Goal: Task Accomplishment & Management: Manage account settings

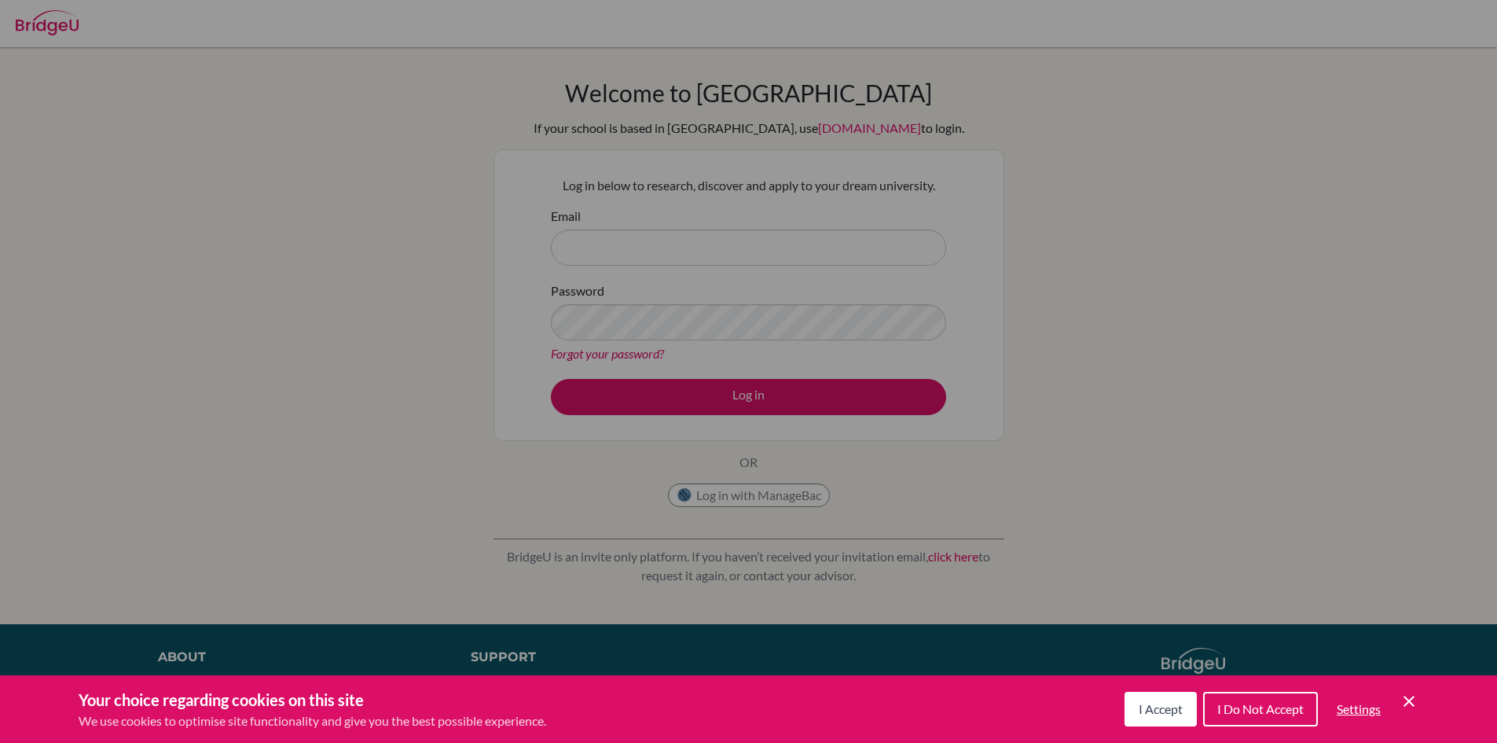
click at [1168, 714] on span "I Accept" at bounding box center [1161, 708] width 44 height 15
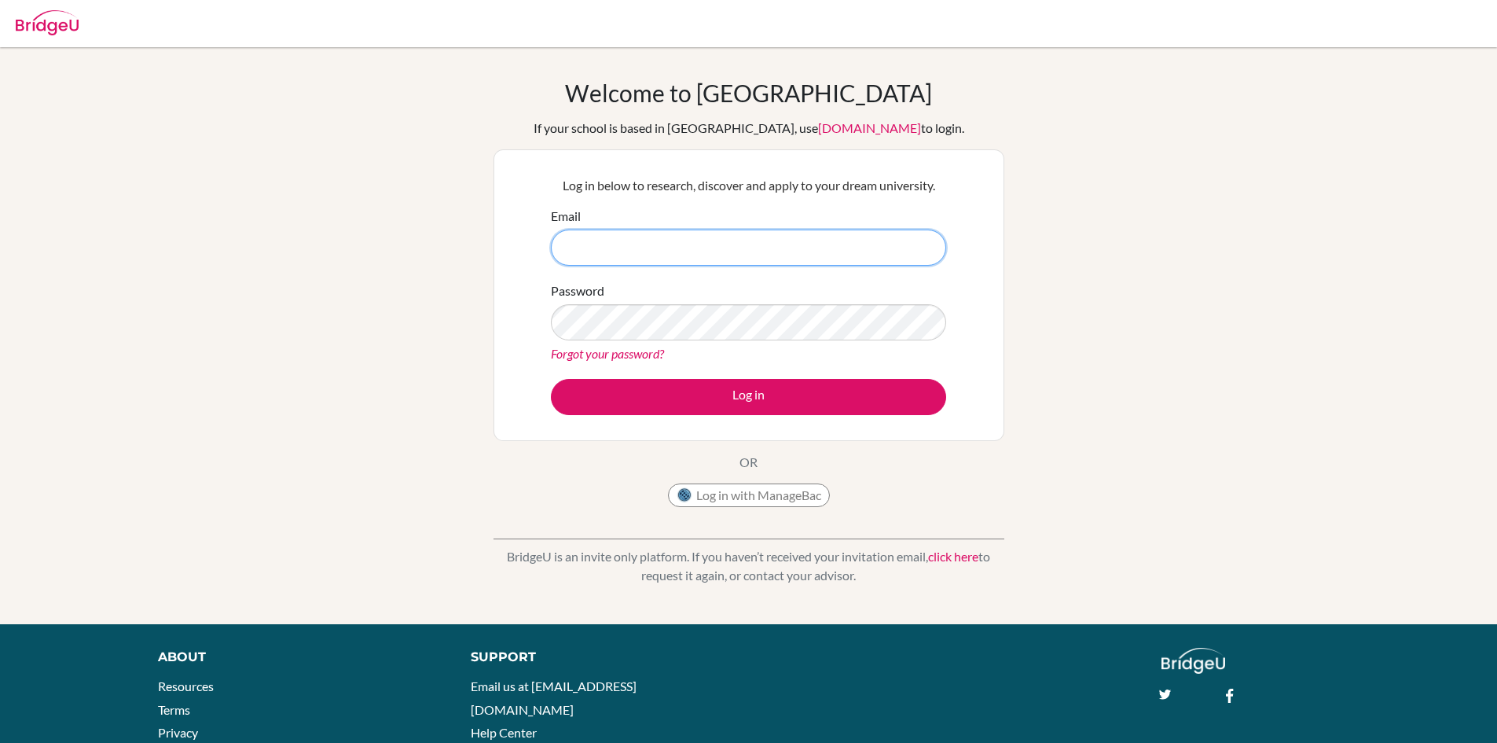
click at [682, 241] on input "Email" at bounding box center [748, 248] width 395 height 36
type input "[PERSON_NAME]@@51"
click at [551, 379] on button "Log in" at bounding box center [748, 397] width 395 height 36
drag, startPoint x: 657, startPoint y: 244, endPoint x: 444, endPoint y: 237, distance: 213.2
click at [444, 237] on div "Welcome to [GEOGRAPHIC_DATA] If your school is based in [GEOGRAPHIC_DATA], use …" at bounding box center [748, 336] width 1497 height 514
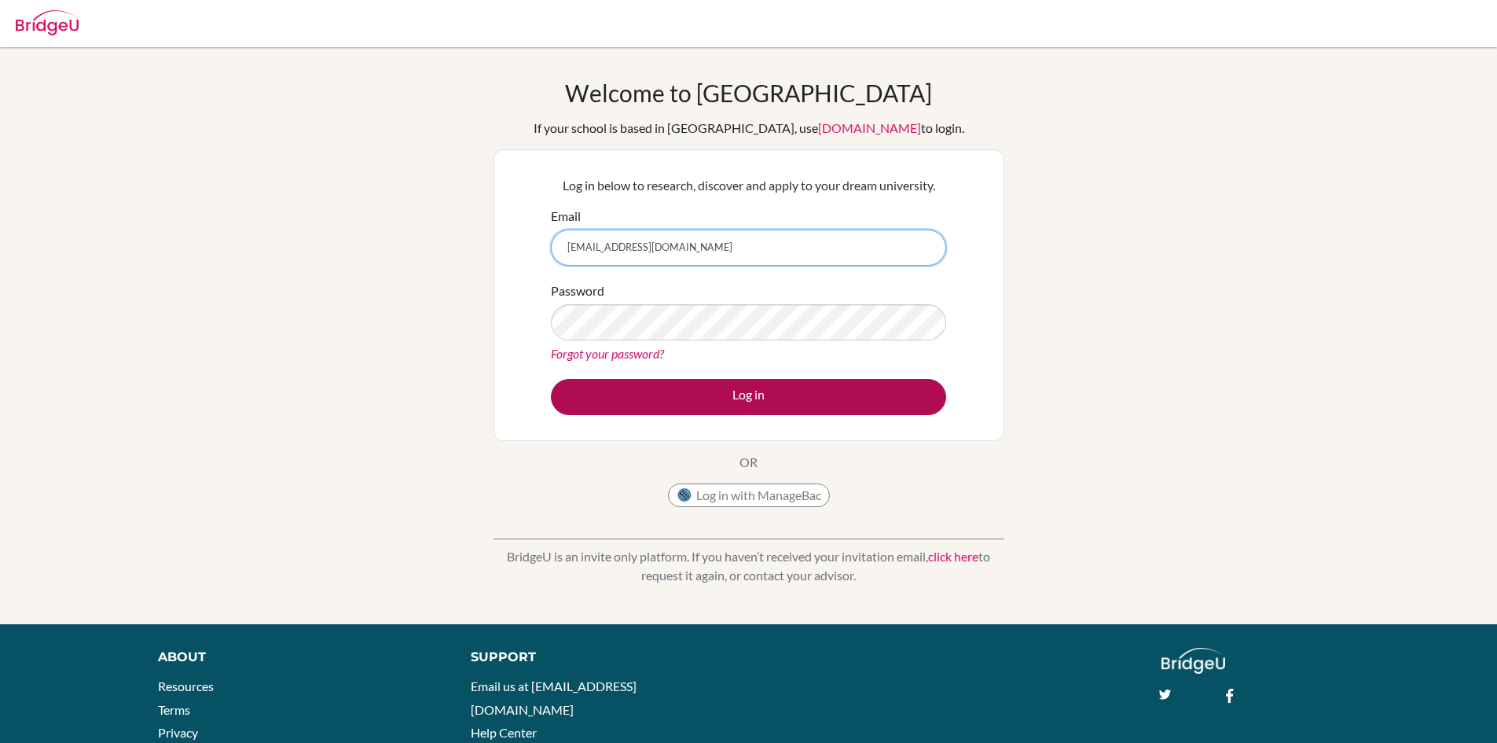
type input "[EMAIL_ADDRESS][DOMAIN_NAME]"
click at [666, 399] on button "Log in" at bounding box center [748, 397] width 395 height 36
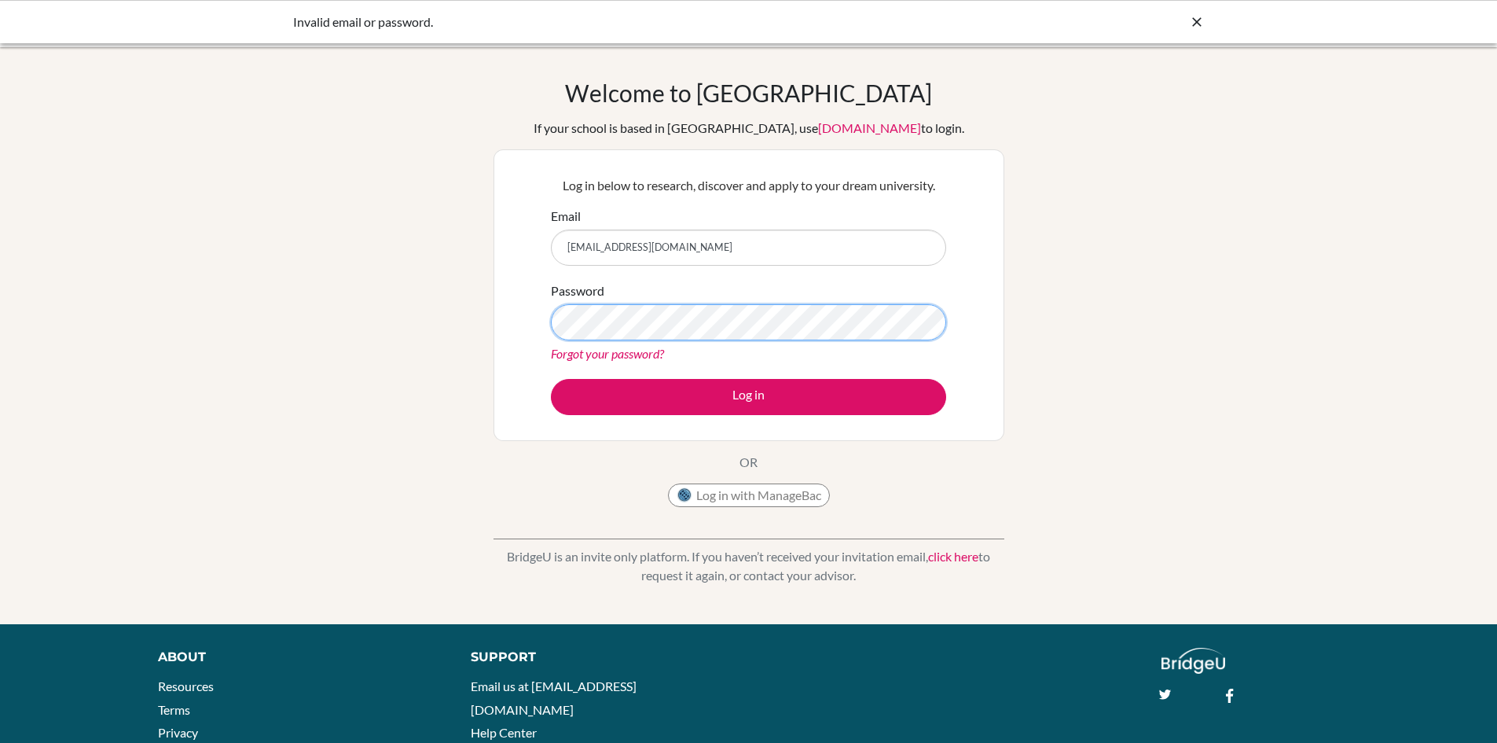
click at [551, 379] on button "Log in" at bounding box center [748, 397] width 395 height 36
